Goal: Task Accomplishment & Management: Manage account settings

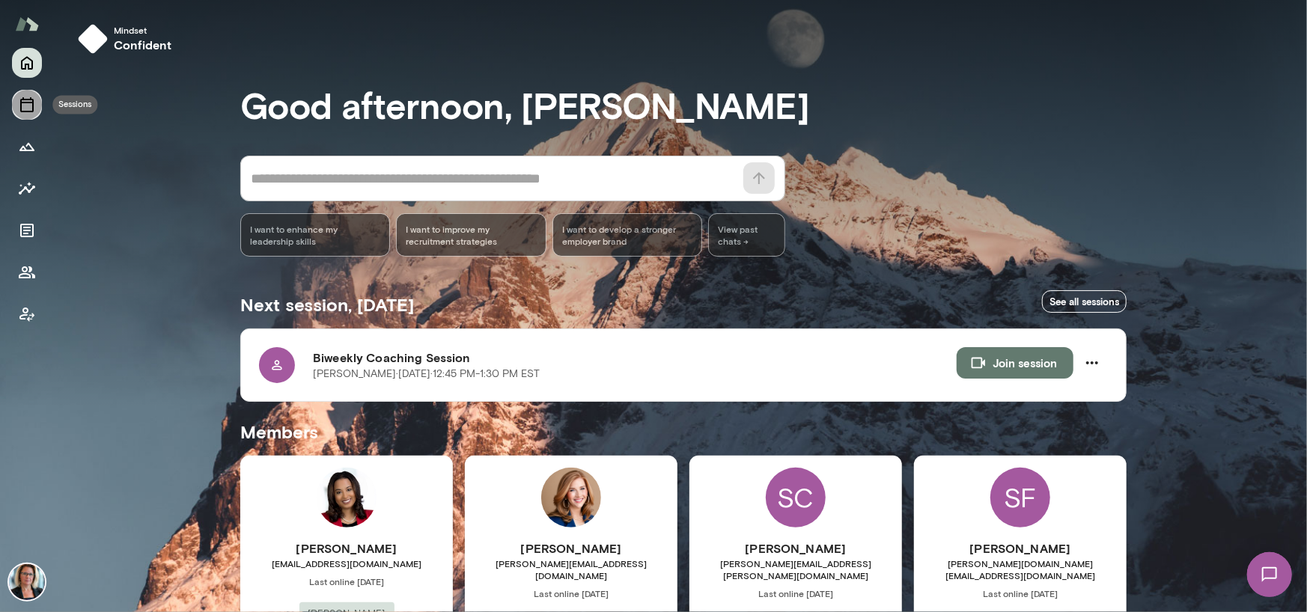
click at [25, 110] on icon "Sessions" at bounding box center [27, 105] width 18 height 18
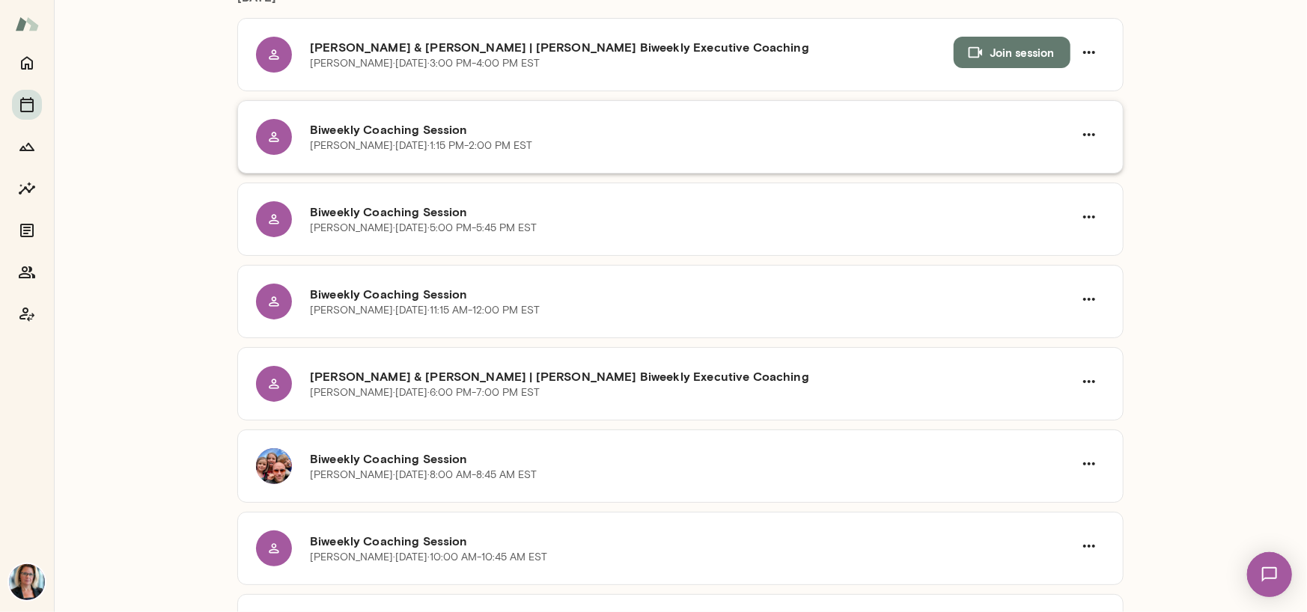
scroll to position [524, 0]
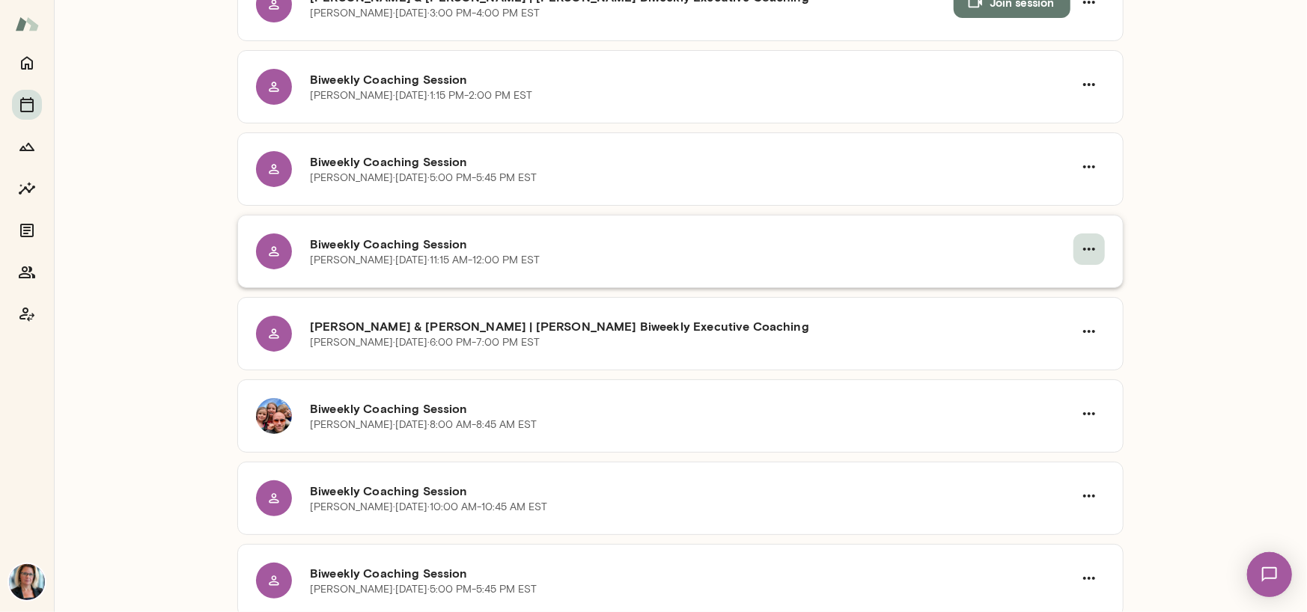
click at [1080, 252] on icon "button" at bounding box center [1089, 249] width 18 height 18
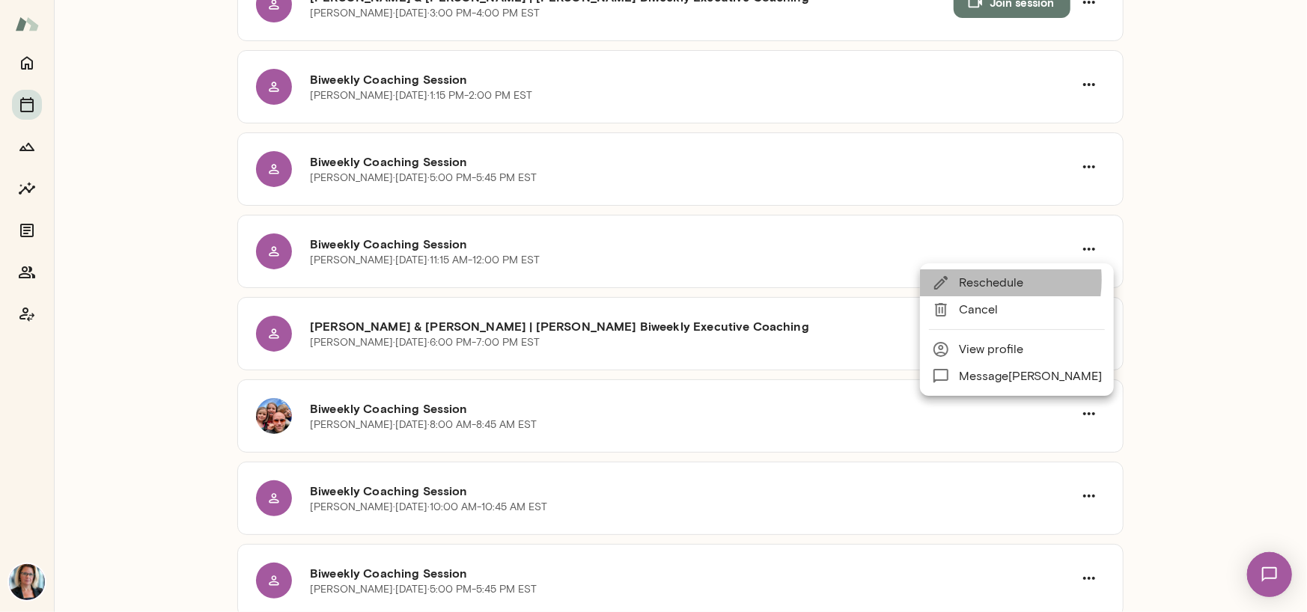
click at [977, 280] on span "Reschedule" at bounding box center [1030, 283] width 143 height 18
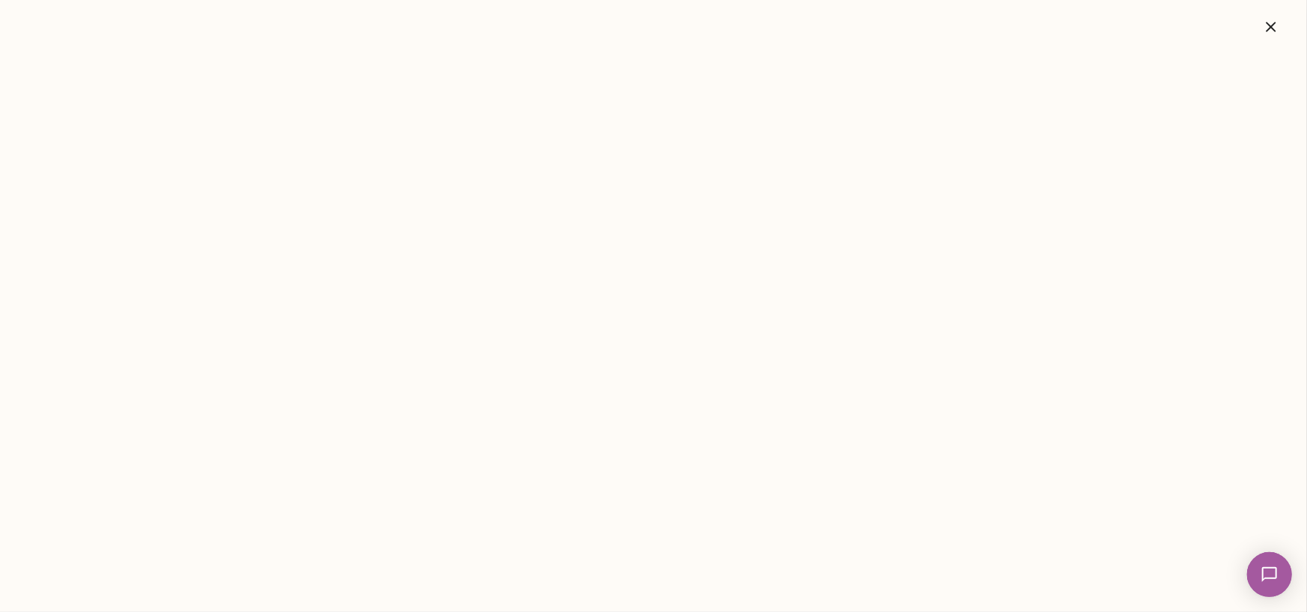
click at [1271, 28] on icon "button" at bounding box center [1271, 27] width 10 height 10
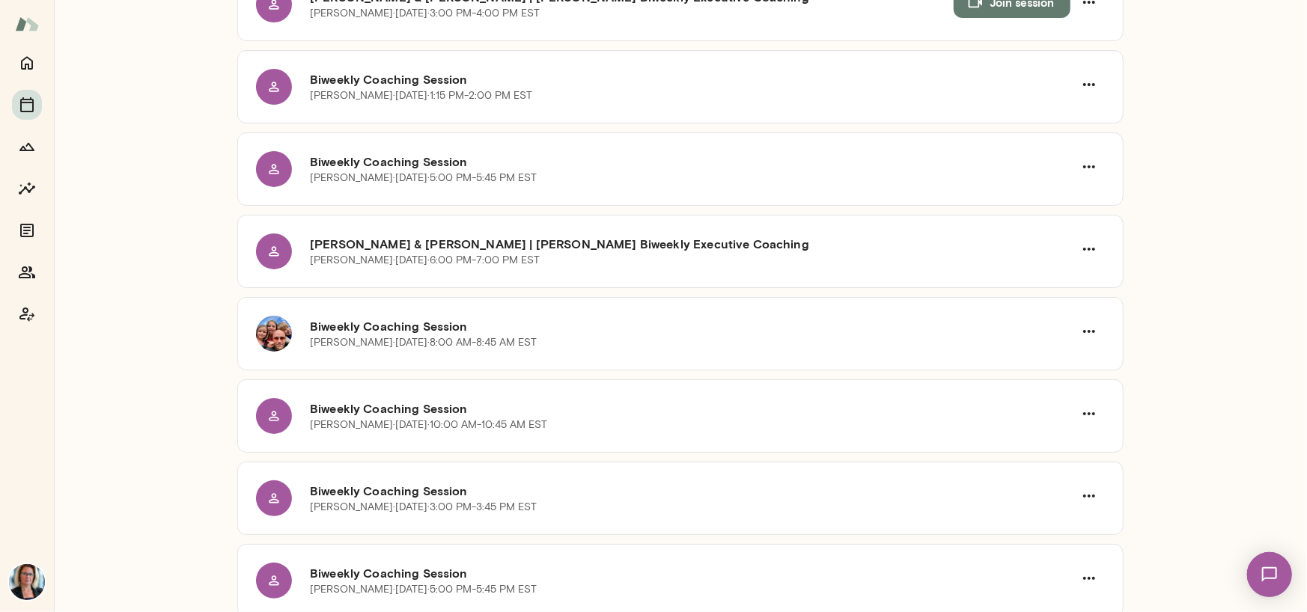
scroll to position [0, 0]
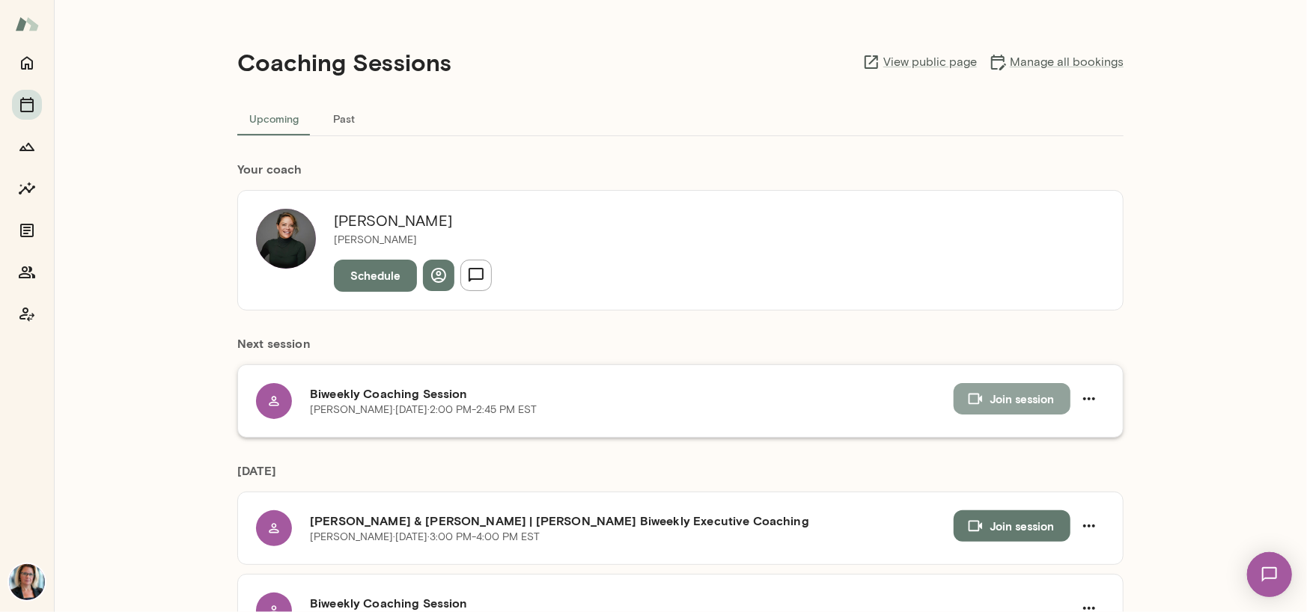
click at [1003, 398] on button "Join session" at bounding box center [1012, 398] width 117 height 31
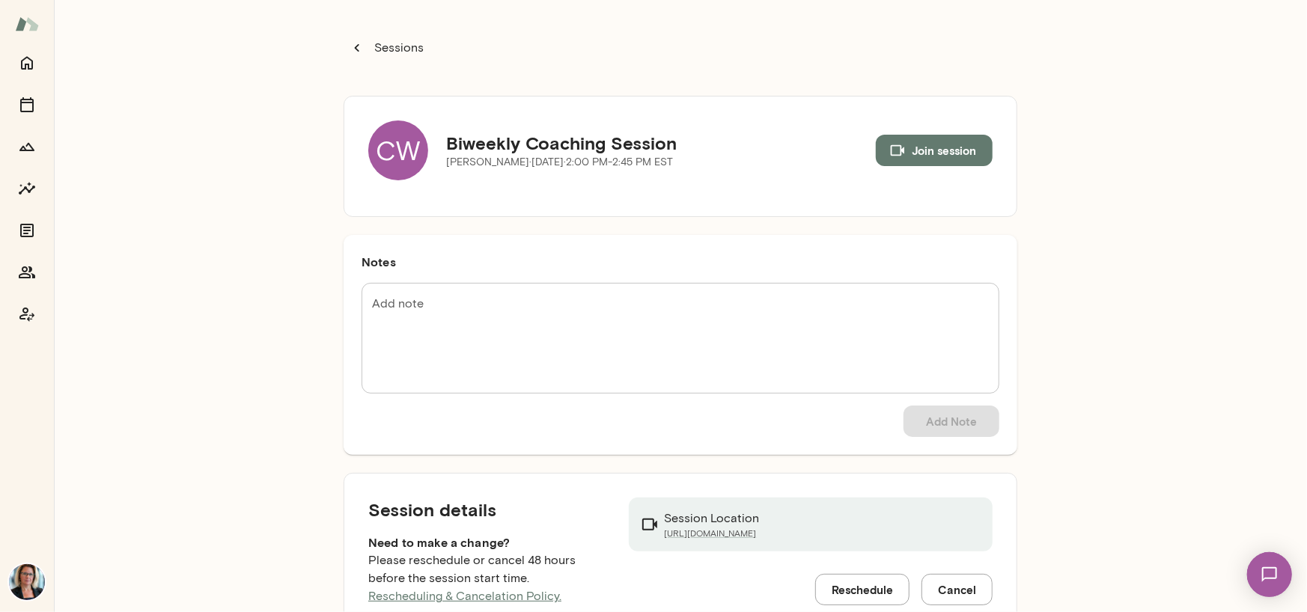
click at [390, 149] on div "CW" at bounding box center [398, 151] width 60 height 60
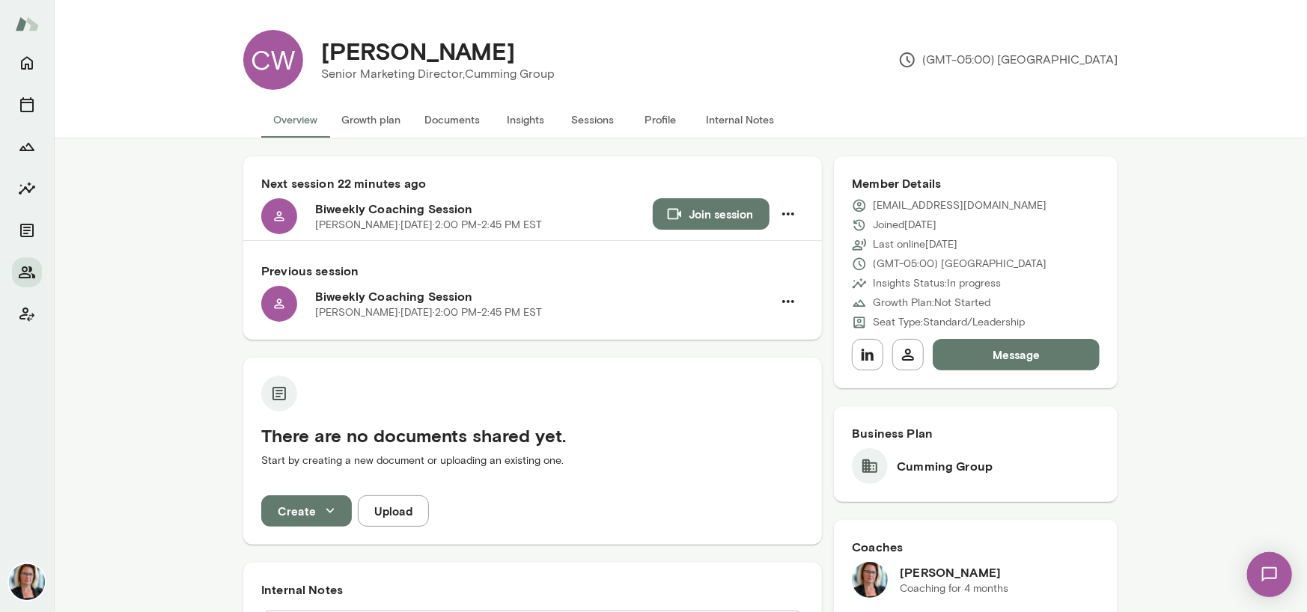
click at [515, 115] on button "Insights" at bounding box center [525, 120] width 67 height 36
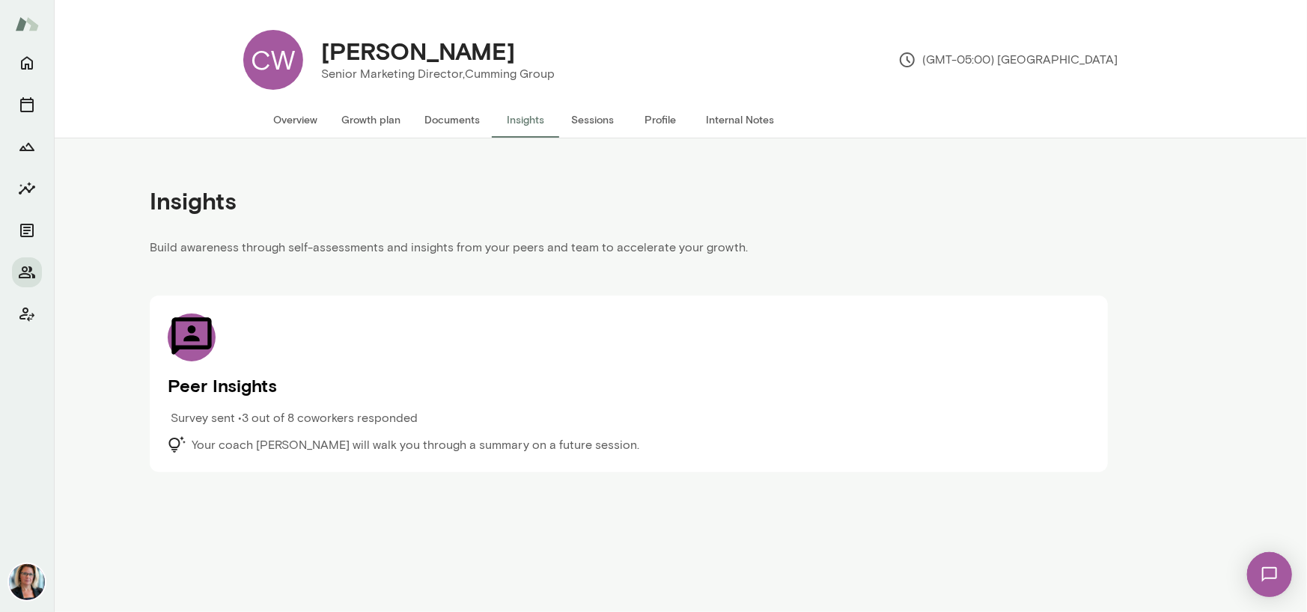
click at [190, 337] on icon at bounding box center [191, 336] width 40 height 37
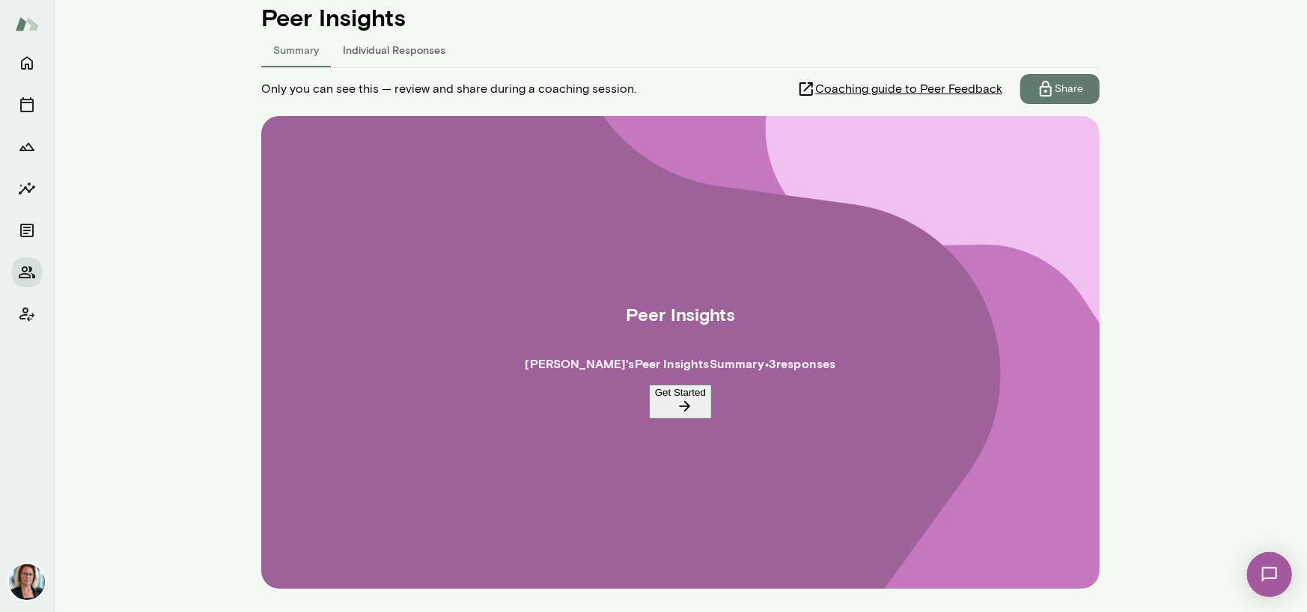
scroll to position [75, 0]
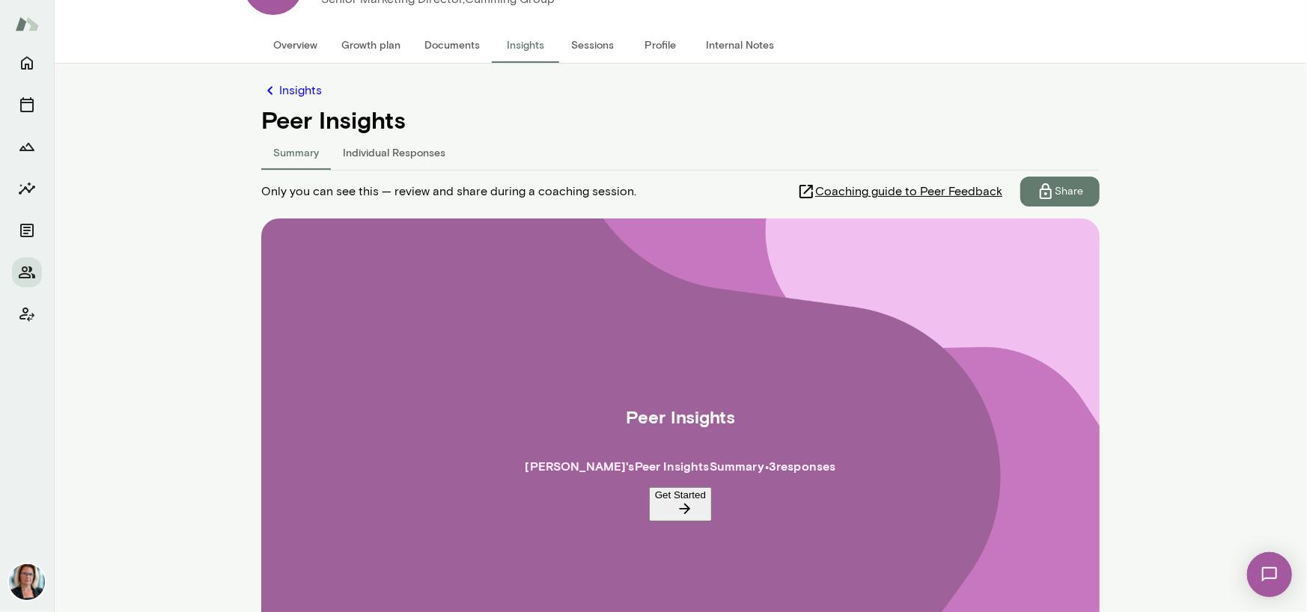
click at [654, 505] on button "Get Started" at bounding box center [680, 504] width 63 height 34
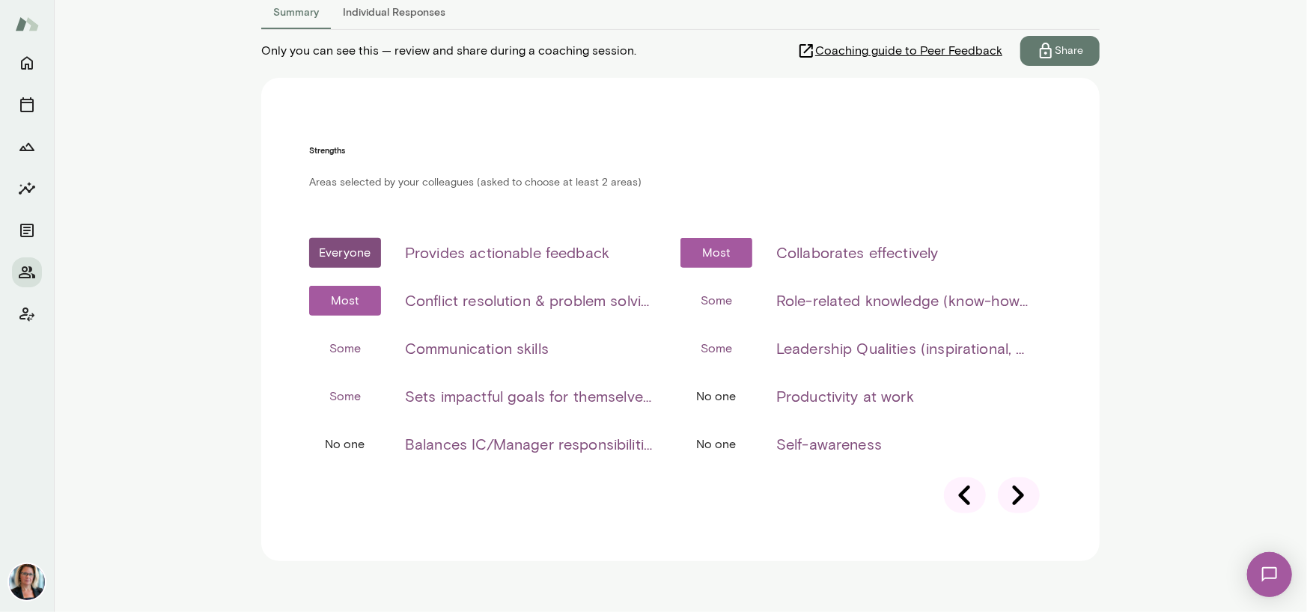
scroll to position [232, 0]
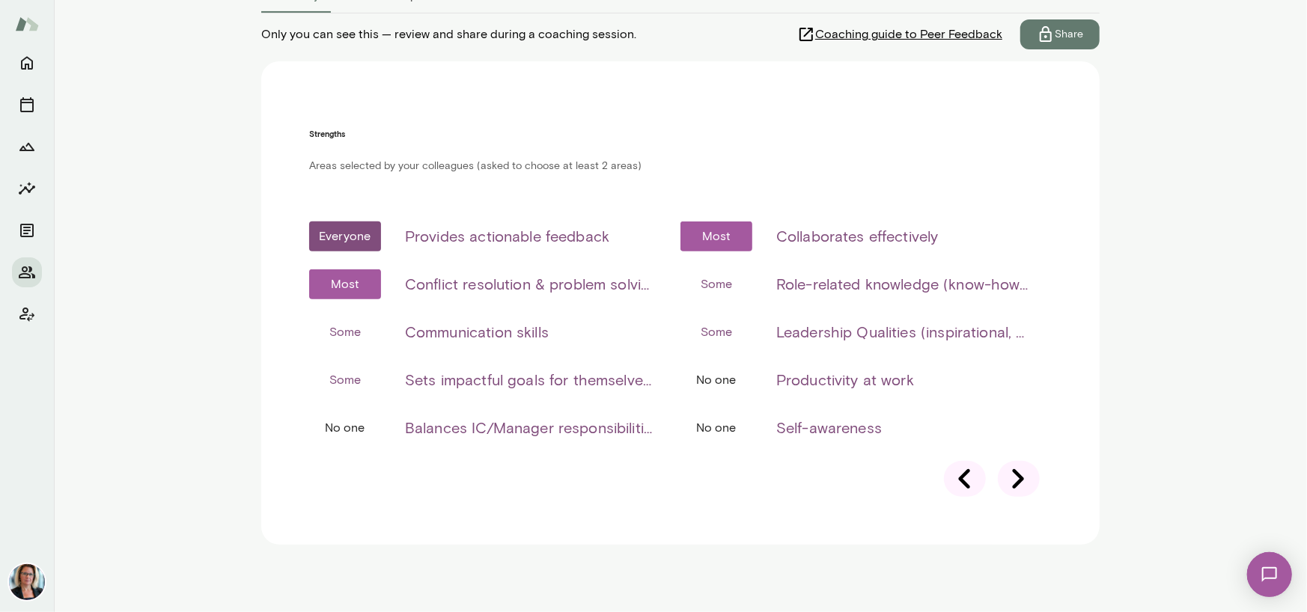
click at [1015, 473] on icon at bounding box center [1019, 479] width 42 height 42
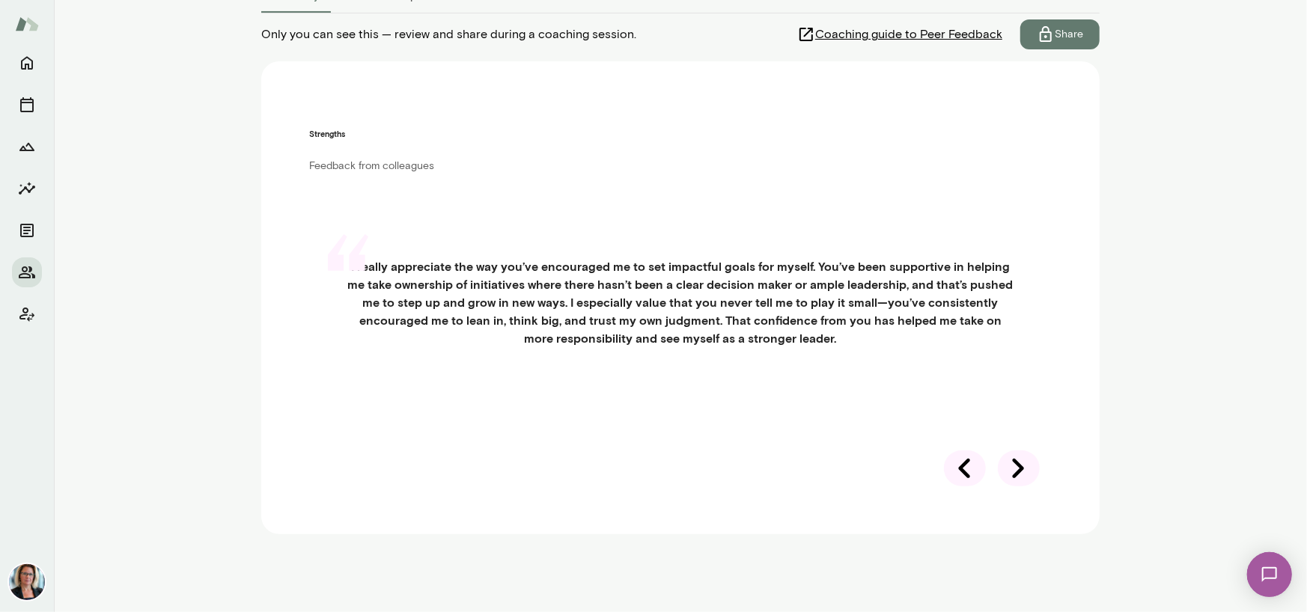
scroll to position [307, 0]
click at [1013, 490] on icon at bounding box center [1019, 469] width 42 height 42
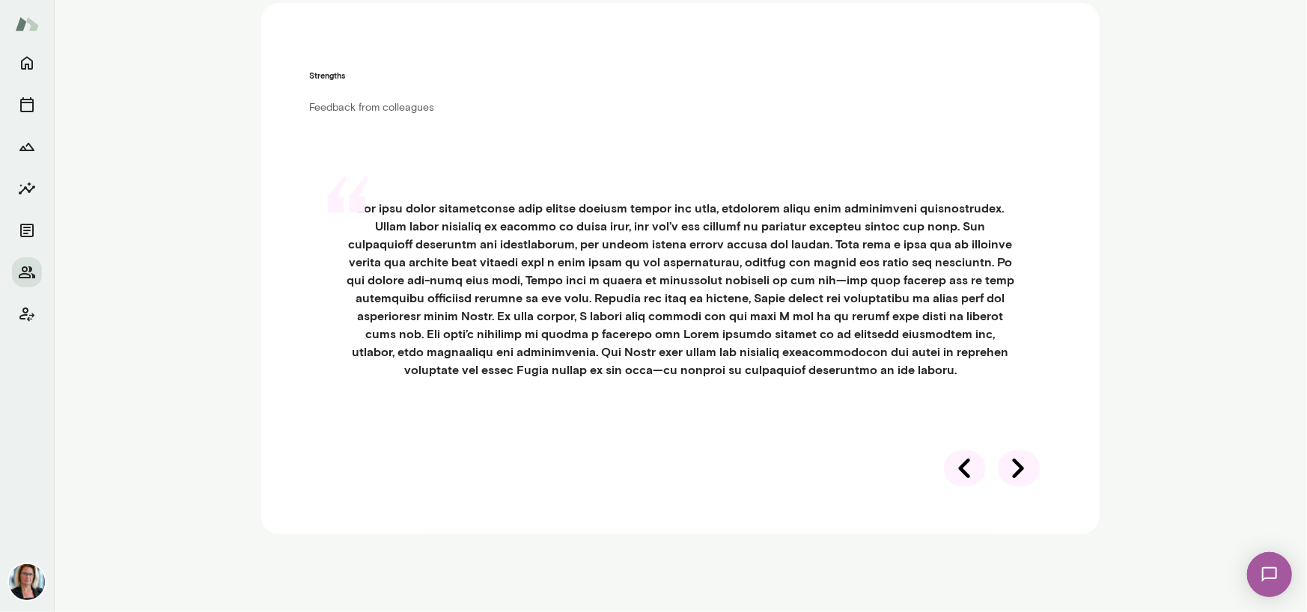
scroll to position [532, 0]
click at [1010, 490] on icon at bounding box center [1019, 469] width 42 height 42
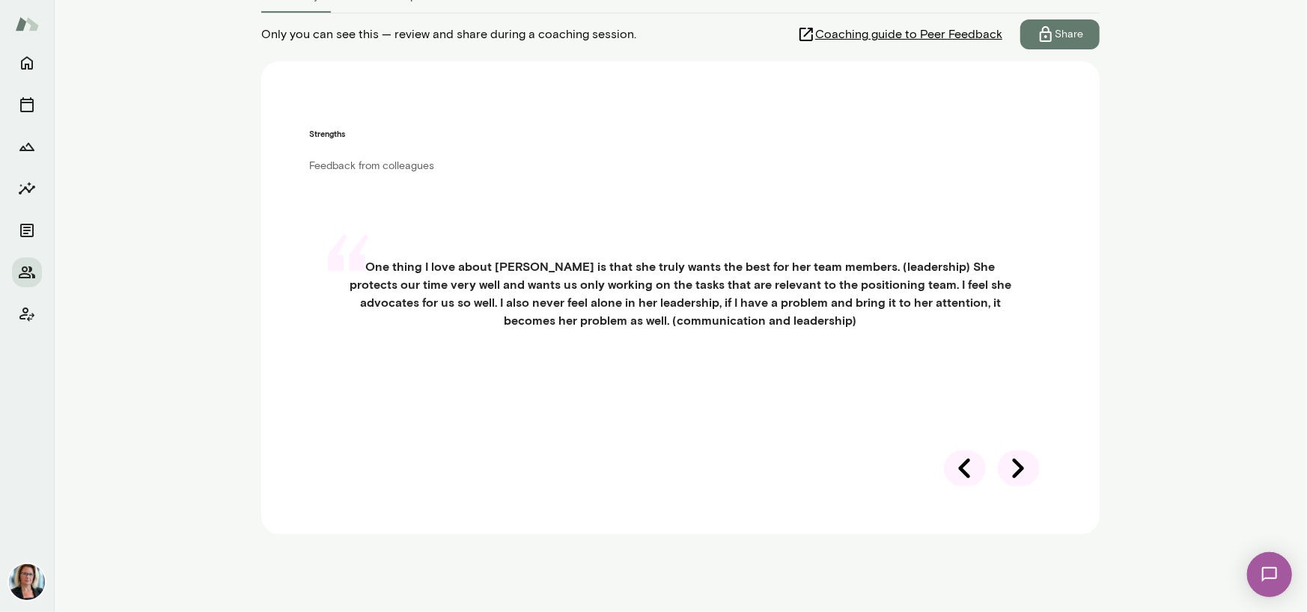
click at [1011, 469] on icon at bounding box center [1019, 469] width 42 height 42
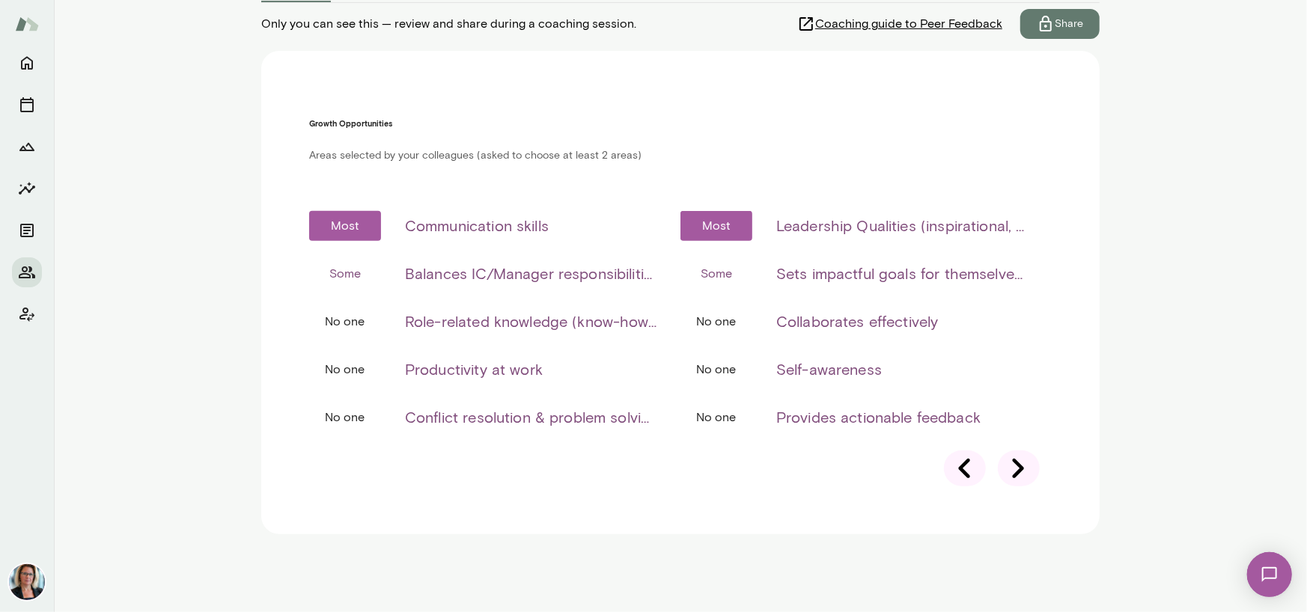
scroll to position [232, 0]
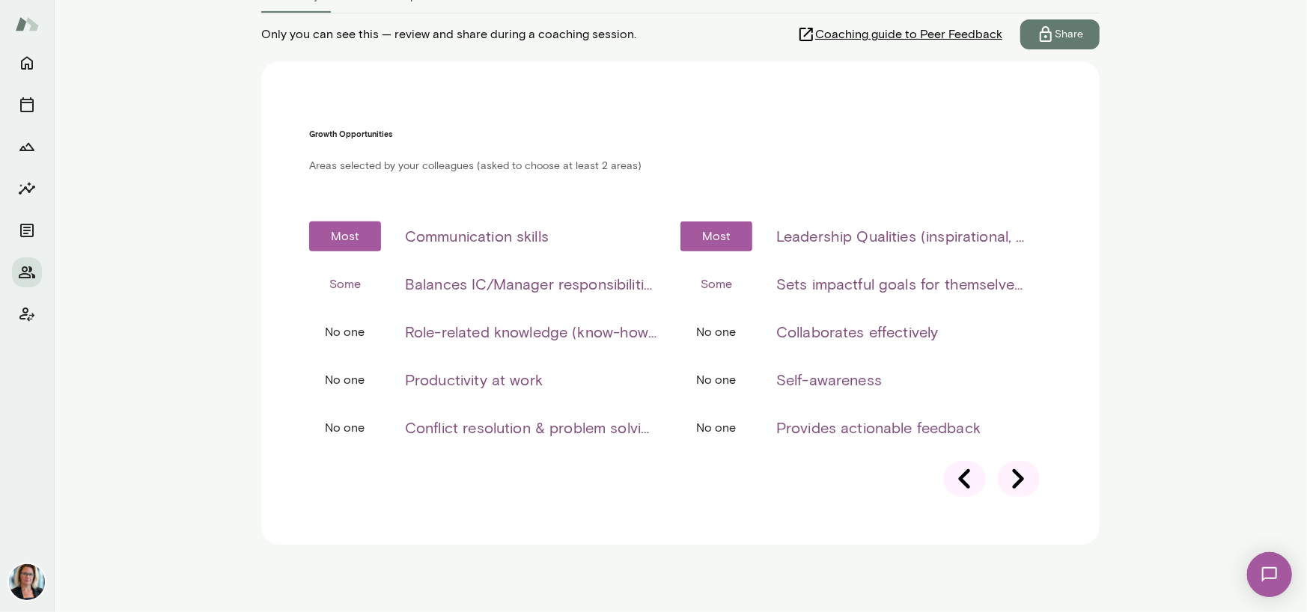
click at [1011, 469] on icon at bounding box center [1019, 479] width 42 height 42
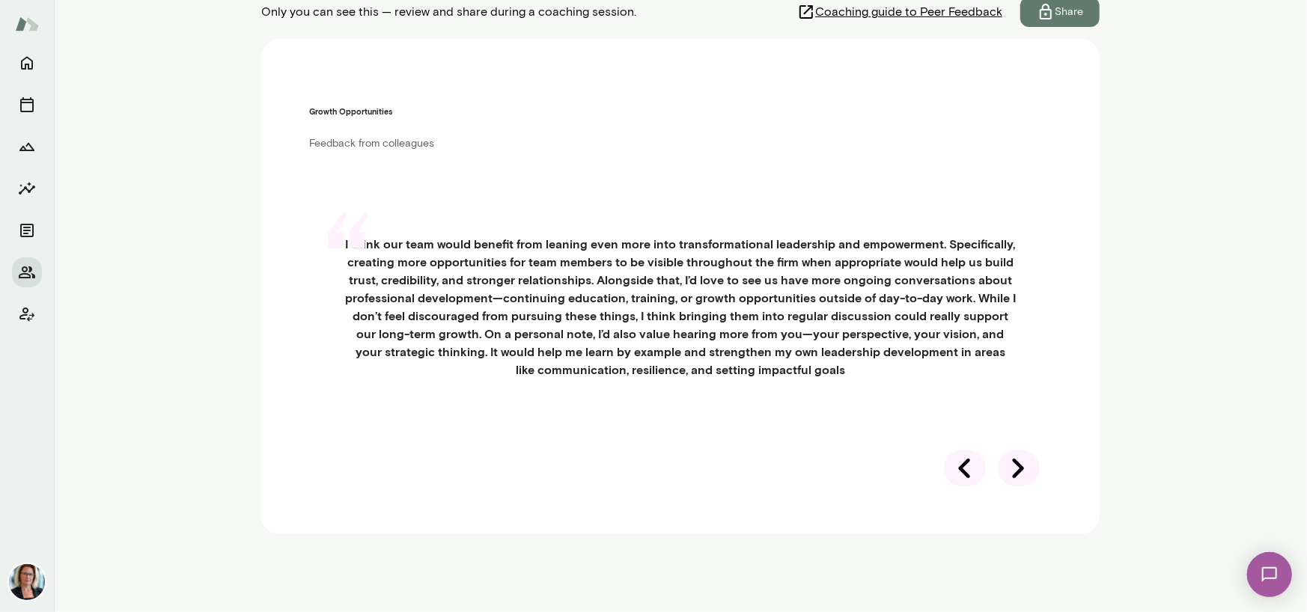
scroll to position [517, 0]
click at [1013, 471] on icon at bounding box center [1018, 468] width 11 height 19
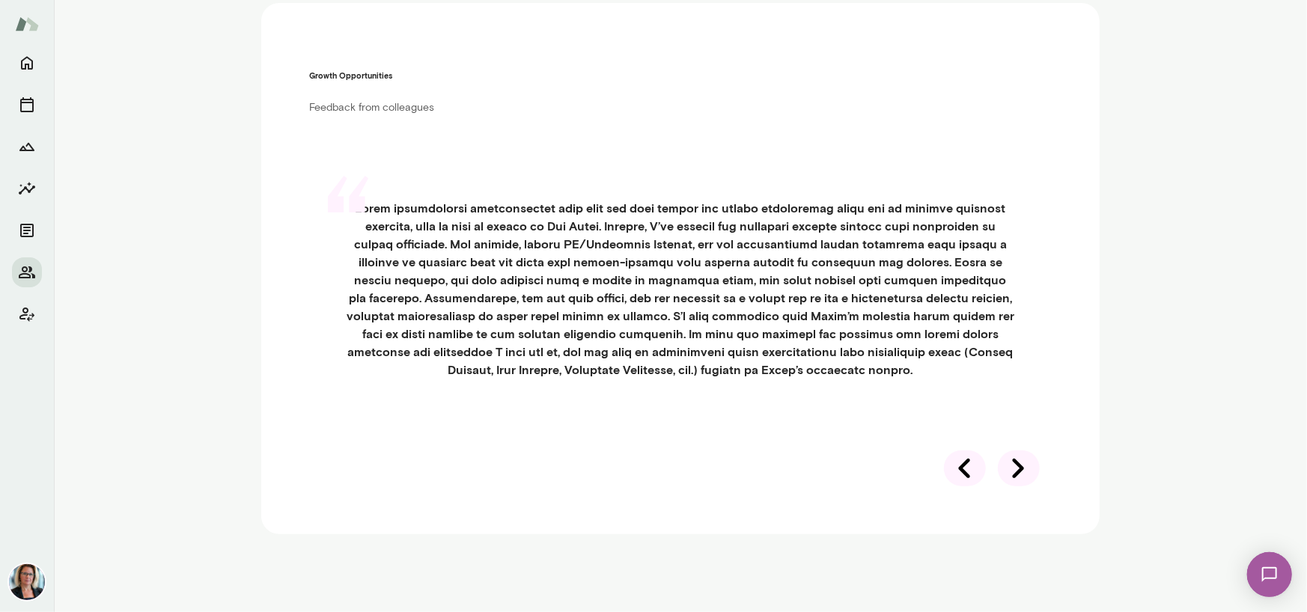
click at [1009, 472] on icon at bounding box center [1019, 469] width 42 height 42
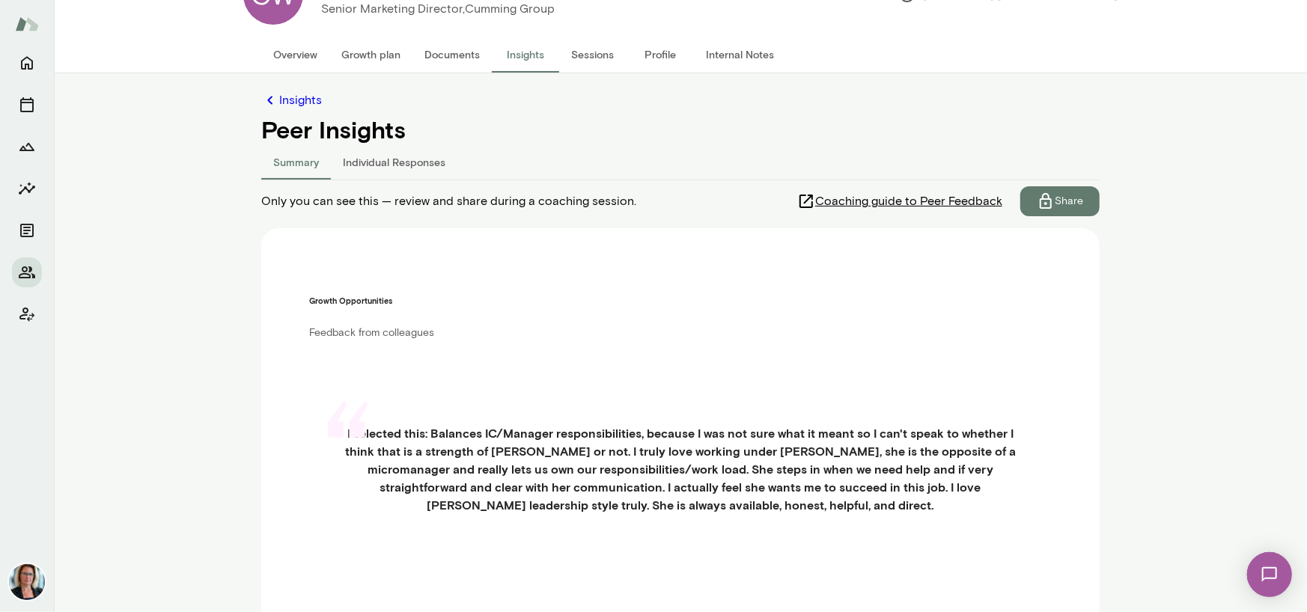
scroll to position [0, 0]
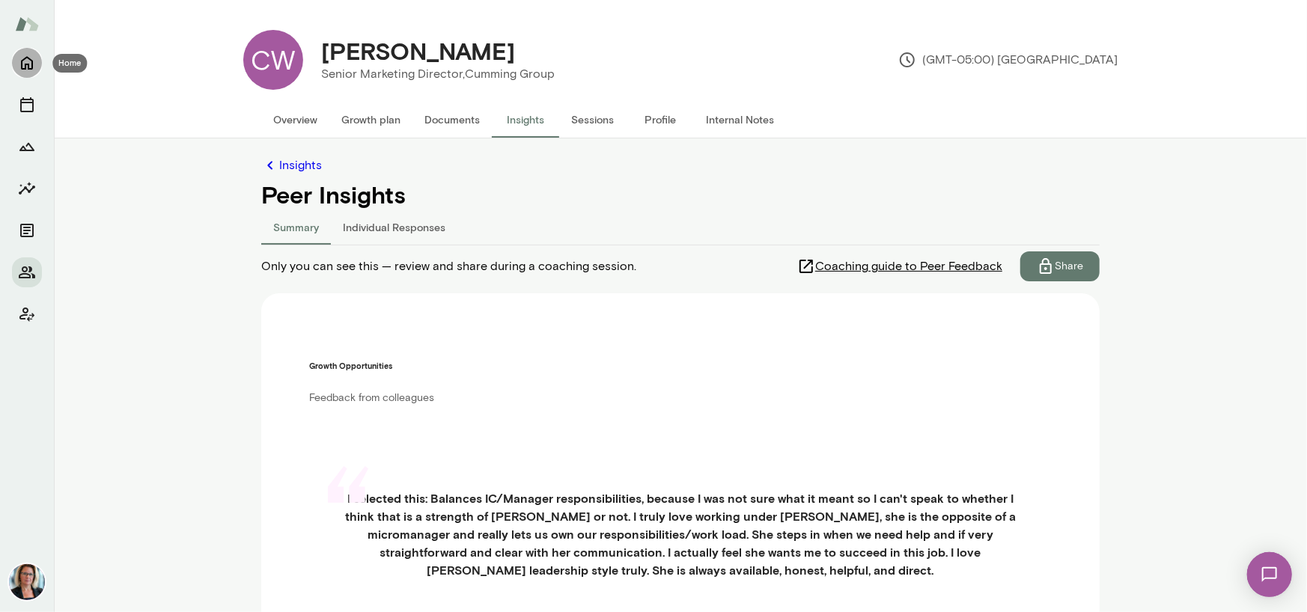
click at [22, 61] on icon "Home" at bounding box center [27, 63] width 18 height 18
